Goal: Task Accomplishment & Management: Complete application form

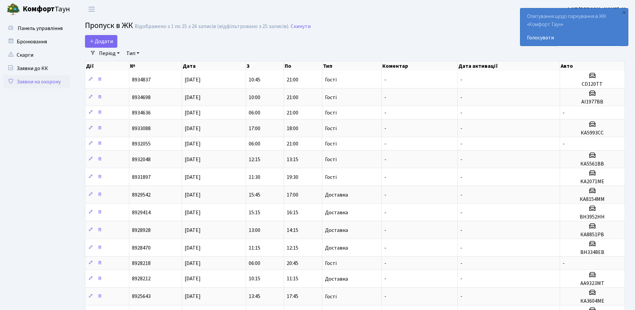
select select "25"
drag, startPoint x: 624, startPoint y: 12, endPoint x: 620, endPoint y: 13, distance: 3.7
click at [623, 13] on div "×" at bounding box center [623, 12] width 7 height 7
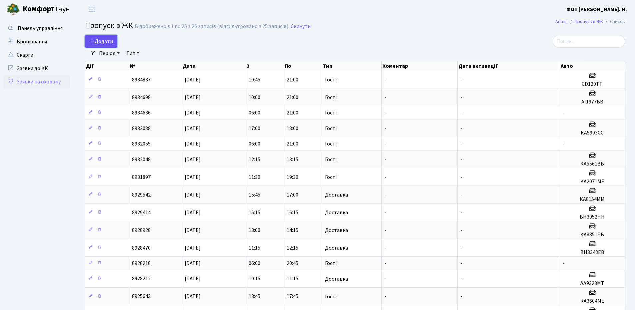
click at [105, 44] on span "Додати" at bounding box center [101, 41] width 24 height 7
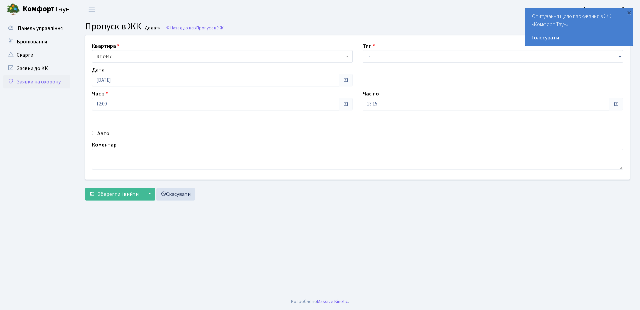
click at [100, 135] on label "Авто" at bounding box center [103, 133] width 12 height 8
click at [96, 135] on input "Авто" at bounding box center [94, 133] width 4 height 4
checkbox input "true"
click at [383, 129] on input "text" at bounding box center [493, 127] width 261 height 13
click at [402, 130] on input "text" at bounding box center [493, 127] width 261 height 13
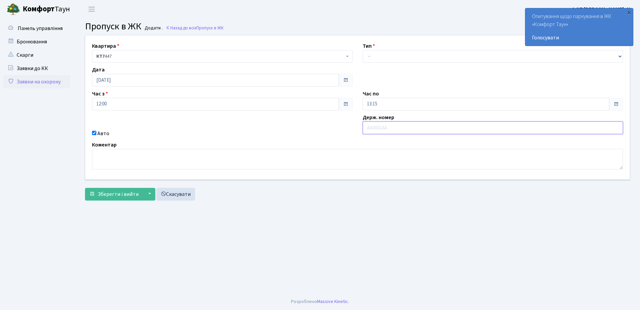
type input "y"
type input "вх8640см"
click at [376, 59] on select "- Доставка Таксі Гості Сервіс" at bounding box center [493, 56] width 261 height 13
select select "3"
click at [363, 50] on select "- Доставка Таксі Гості Сервіс" at bounding box center [493, 56] width 261 height 13
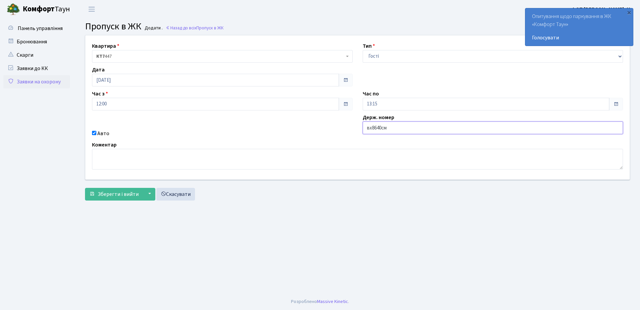
click at [396, 128] on input "вх8640см" at bounding box center [493, 127] width 261 height 13
click at [373, 102] on input "13:15" at bounding box center [486, 104] width 247 height 13
click at [379, 122] on icon at bounding box center [381, 127] width 18 height 18
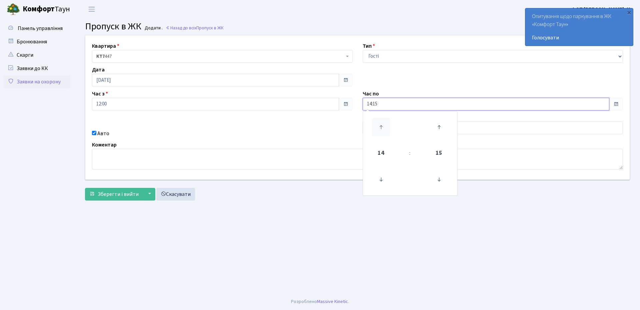
click at [379, 122] on icon at bounding box center [381, 127] width 18 height 18
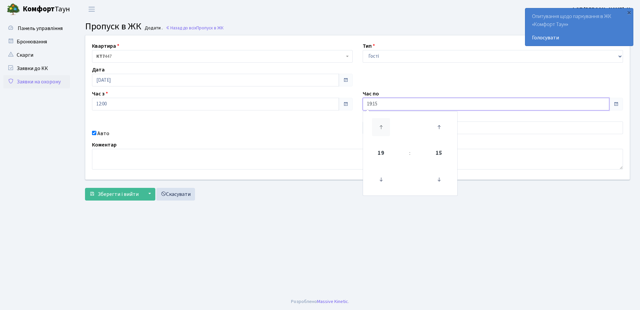
click at [379, 122] on icon at bounding box center [381, 127] width 18 height 18
click at [439, 176] on icon at bounding box center [439, 179] width 18 height 18
type input "21:00"
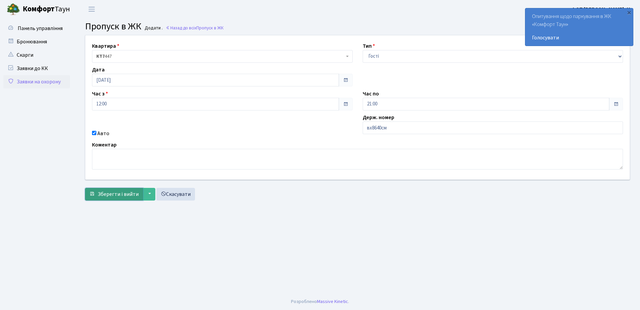
click at [110, 195] on span "Зберегти і вийти" at bounding box center [118, 193] width 41 height 7
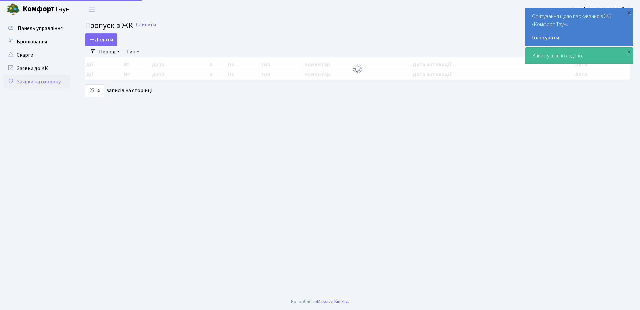
select select "25"
